Goal: Navigation & Orientation: Find specific page/section

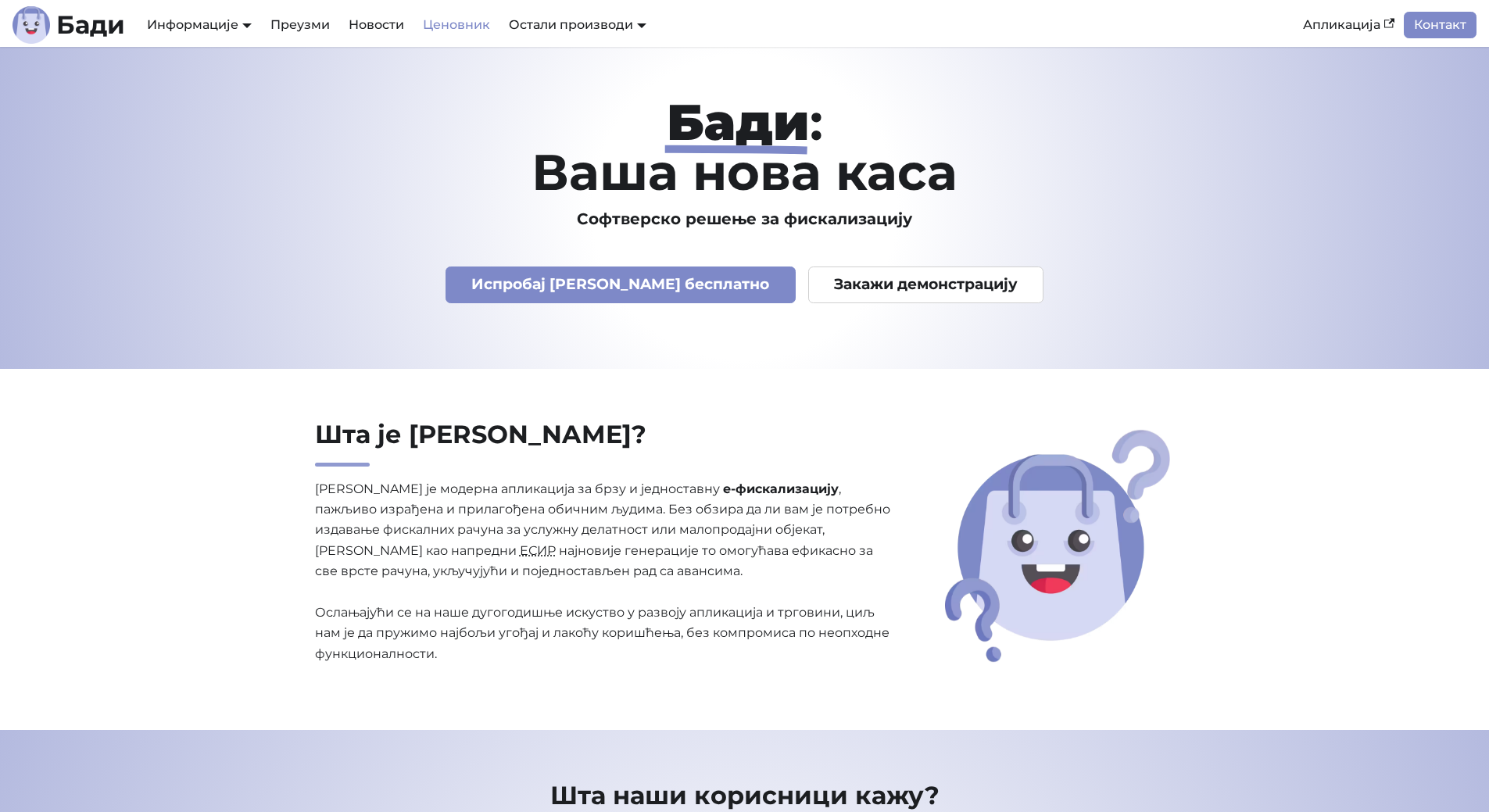
click at [459, 15] on link "Ценовник" at bounding box center [456, 25] width 86 height 27
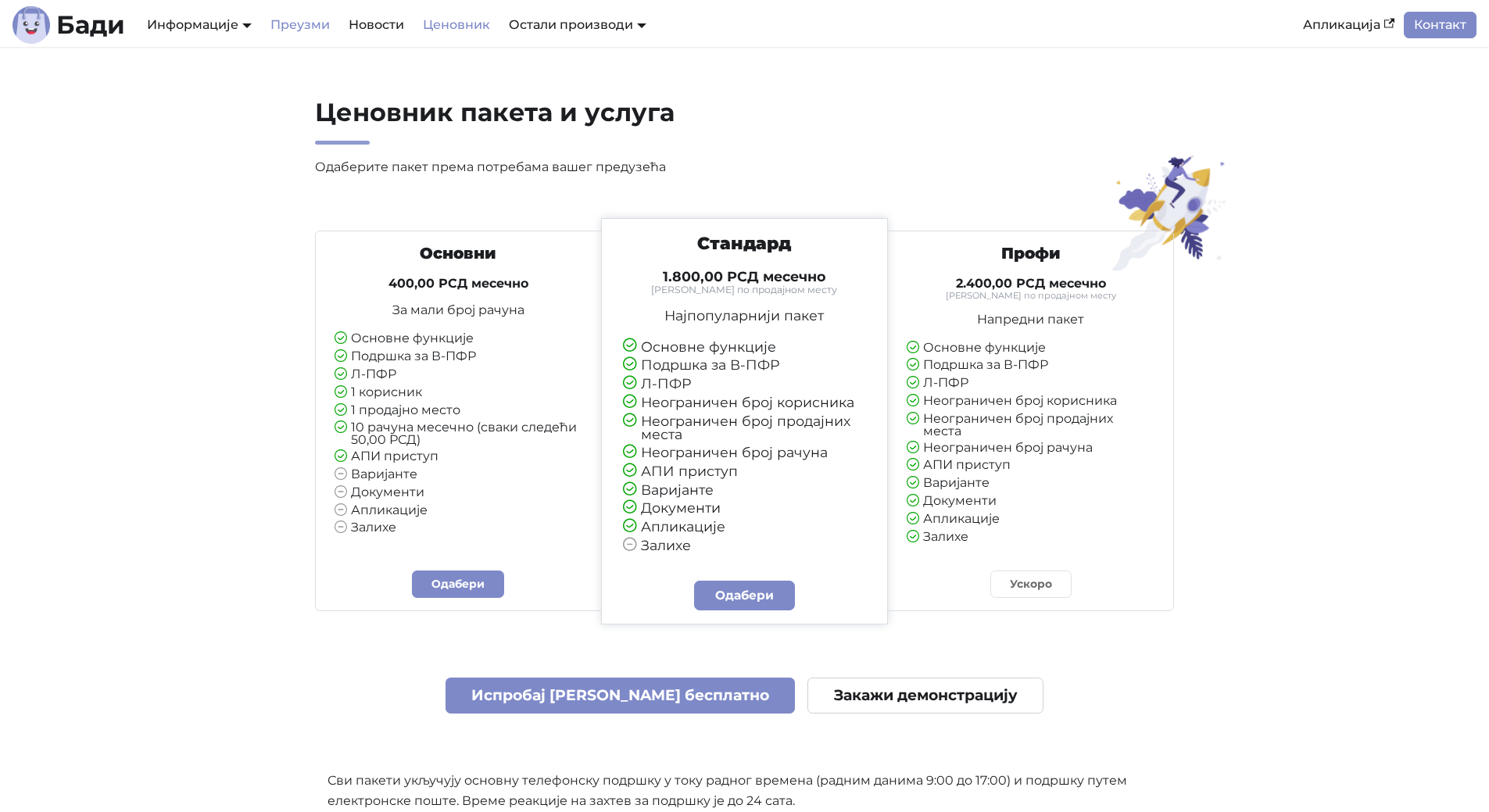
click at [322, 33] on link "Преузми" at bounding box center [300, 25] width 78 height 27
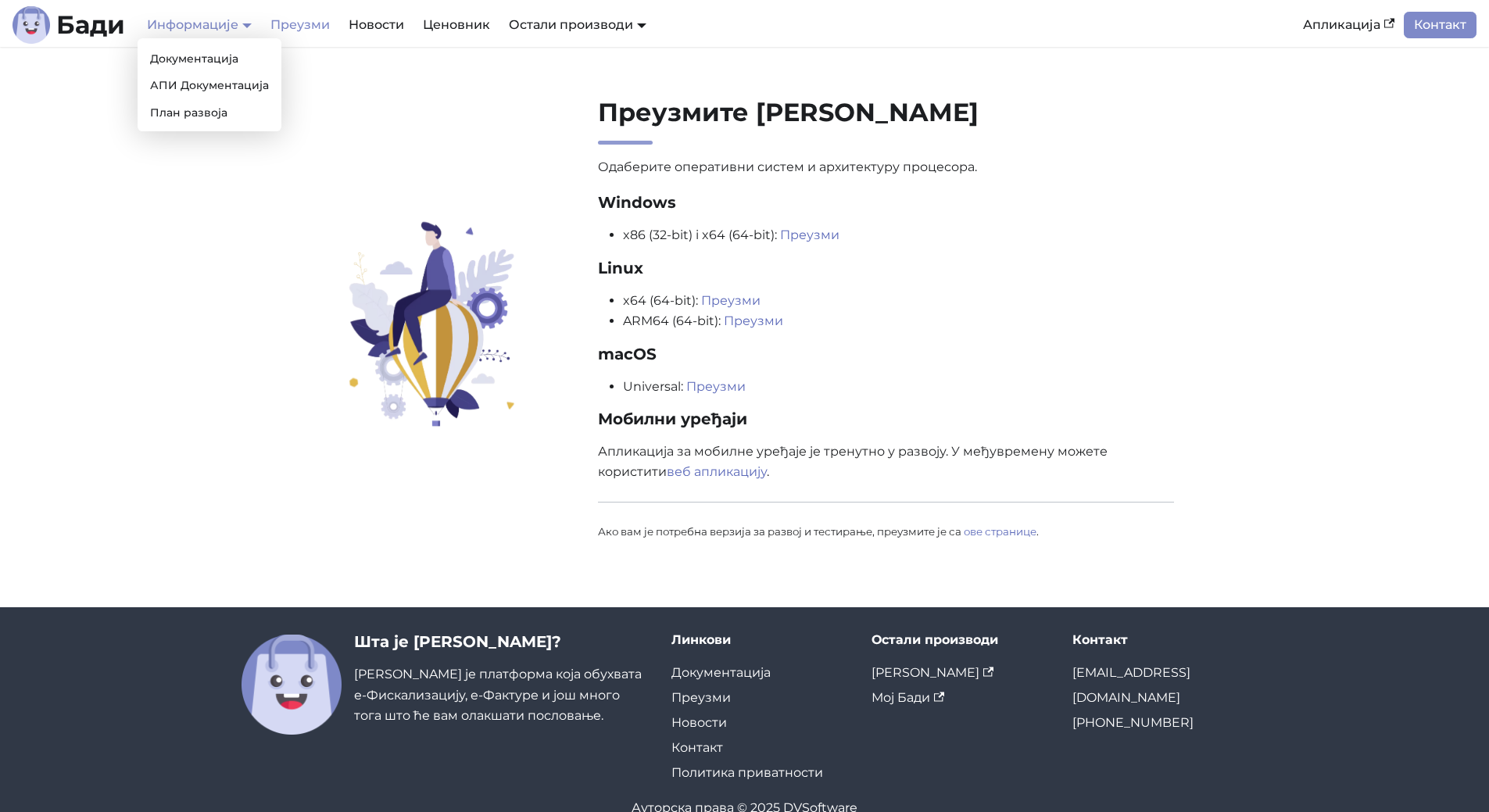
click at [198, 29] on link "Информације" at bounding box center [199, 25] width 104 height 15
click at [362, 25] on link "Новости" at bounding box center [377, 25] width 74 height 27
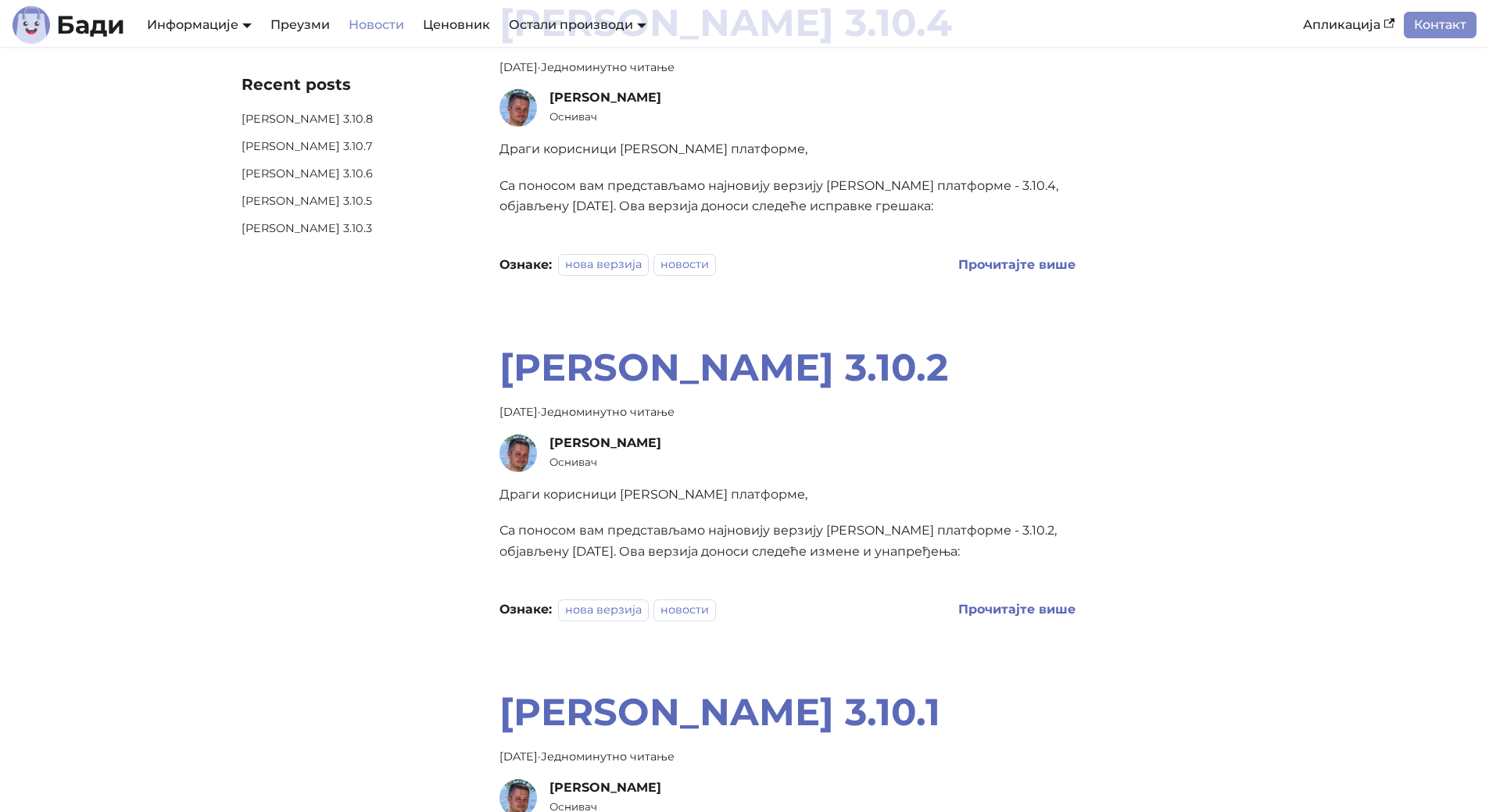
scroll to position [2501, 0]
